Goal: Navigation & Orientation: Go to known website

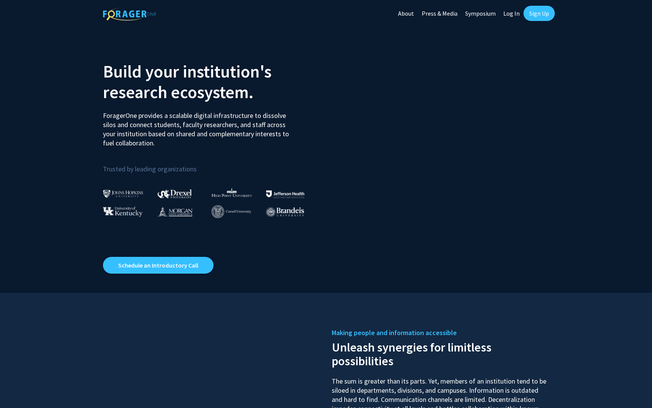
click at [511, 10] on link "Log In" at bounding box center [511, 13] width 24 height 27
select select
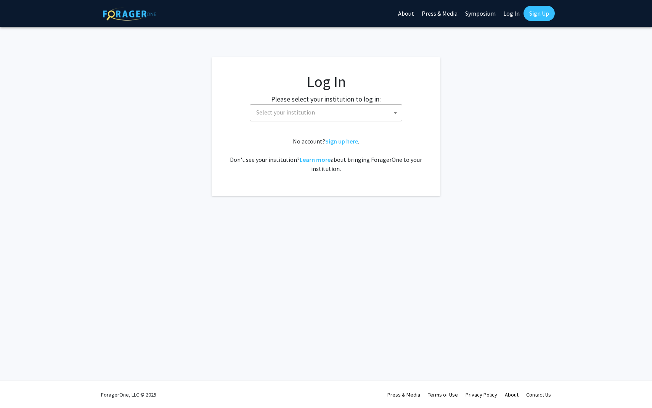
click at [280, 112] on span "Select your institution" at bounding box center [285, 112] width 59 height 8
type input "cornell"
click at [268, 145] on li "No results found" at bounding box center [326, 144] width 152 height 14
drag, startPoint x: 271, startPoint y: 129, endPoint x: 232, endPoint y: 128, distance: 39.3
click at [232, 128] on body "Skip navigation About Press & Media Symposium Log In Sign Up Complete your prof…" at bounding box center [326, 204] width 652 height 408
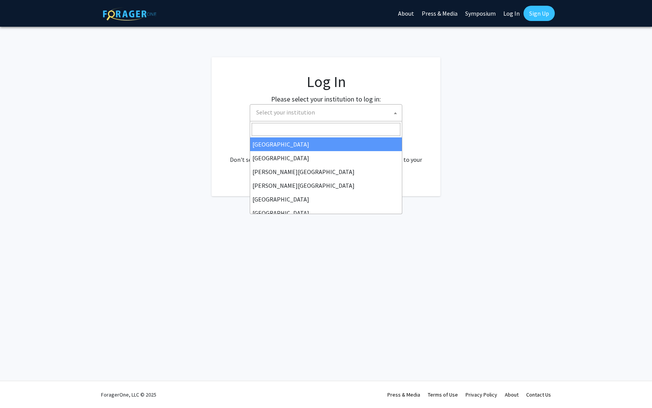
type input "c"
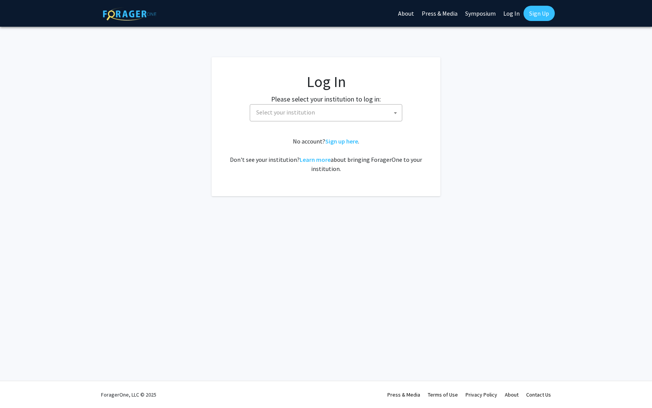
click at [256, 86] on h1 "Log In" at bounding box center [326, 81] width 198 height 18
click at [508, 14] on link "Log In" at bounding box center [511, 13] width 24 height 27
click at [282, 118] on span "Select your institution" at bounding box center [327, 112] width 149 height 16
